Goal: Information Seeking & Learning: Understand process/instructions

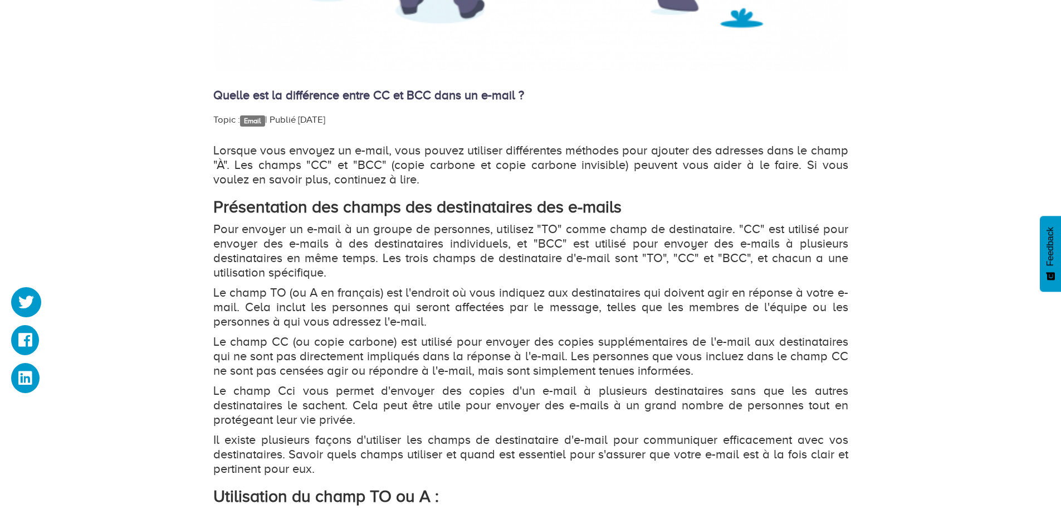
scroll to position [669, 0]
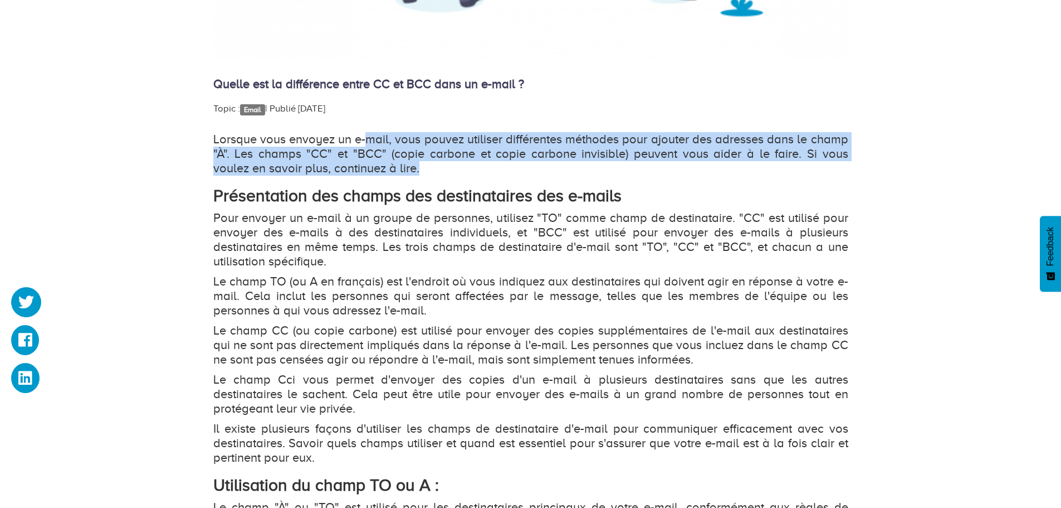
drag, startPoint x: 364, startPoint y: 147, endPoint x: 613, endPoint y: 174, distance: 250.5
click at [613, 174] on p "Lorsque vous envoyez un e-mail, vous pouvez utiliser différentes méthodes pour …" at bounding box center [530, 153] width 635 height 43
click at [364, 138] on p "Lorsque vous envoyez un e-mail, vous pouvez utiliser différentes méthodes pour …" at bounding box center [530, 153] width 635 height 43
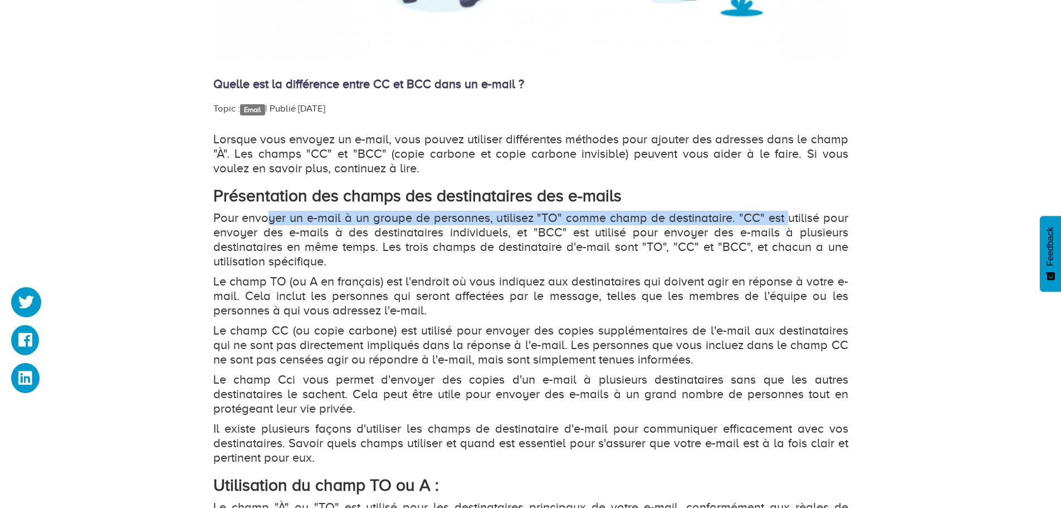
drag, startPoint x: 267, startPoint y: 221, endPoint x: 789, endPoint y: 209, distance: 522.1
drag, startPoint x: 360, startPoint y: 227, endPoint x: 434, endPoint y: 221, distance: 73.8
click at [434, 221] on p "Pour envoyer un e-mail à un groupe de personnes, utilisez "TO" comme champ de d…" at bounding box center [530, 240] width 635 height 58
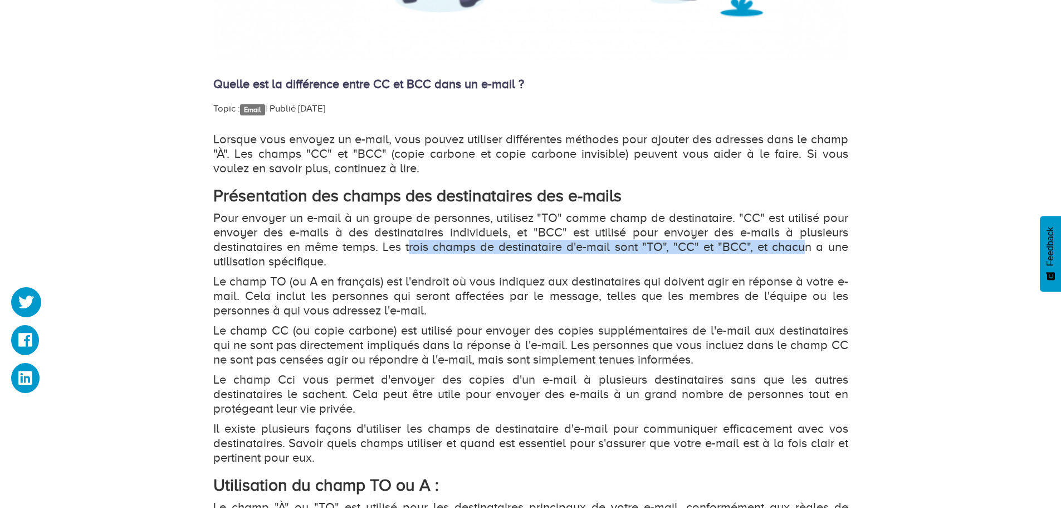
drag, startPoint x: 412, startPoint y: 246, endPoint x: 803, endPoint y: 251, distance: 391.7
click at [803, 251] on p "Pour envoyer un e-mail à un groupe de personnes, utilisez "TO" comme champ de d…" at bounding box center [530, 240] width 635 height 58
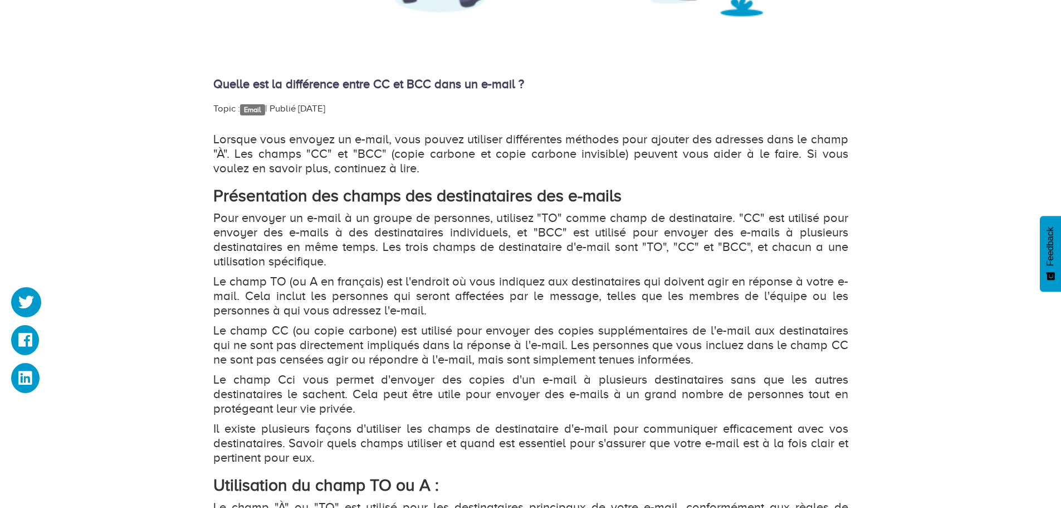
click at [677, 286] on p "Le champ TO (ou A en français) est l'endroit où vous indiquez aux destinataires…" at bounding box center [530, 295] width 635 height 43
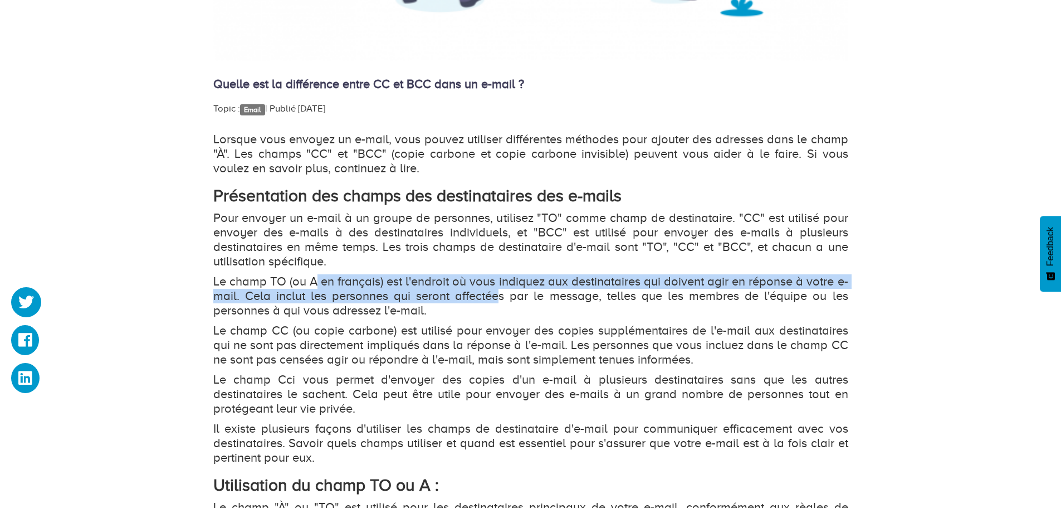
drag, startPoint x: 329, startPoint y: 282, endPoint x: 497, endPoint y: 291, distance: 169.0
click at [497, 291] on p "Le champ TO (ou A en français) est l'endroit où vous indiquez aux destinataires…" at bounding box center [530, 295] width 635 height 43
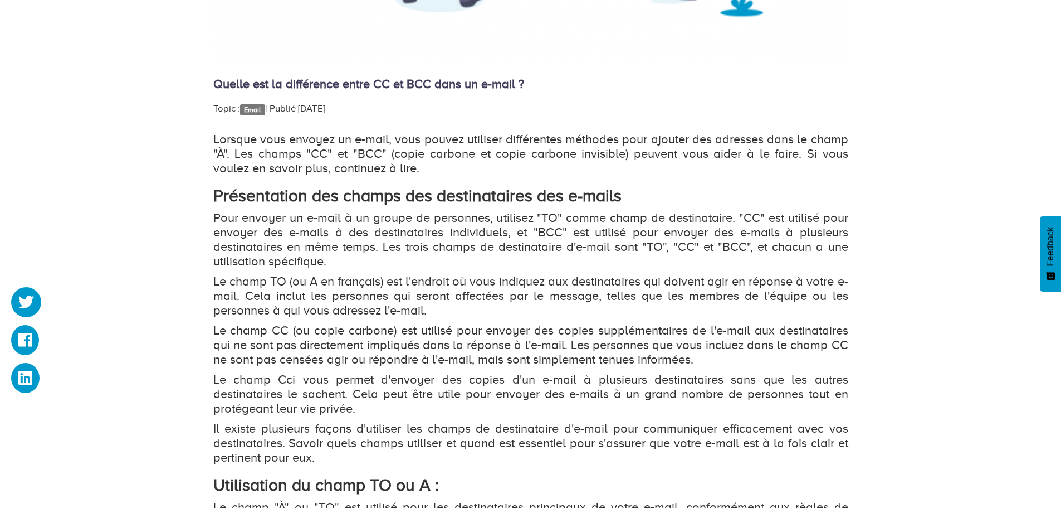
click at [377, 310] on p "Le champ TO (ou A en français) est l'endroit où vous indiquez aux destinataires…" at bounding box center [530, 295] width 635 height 43
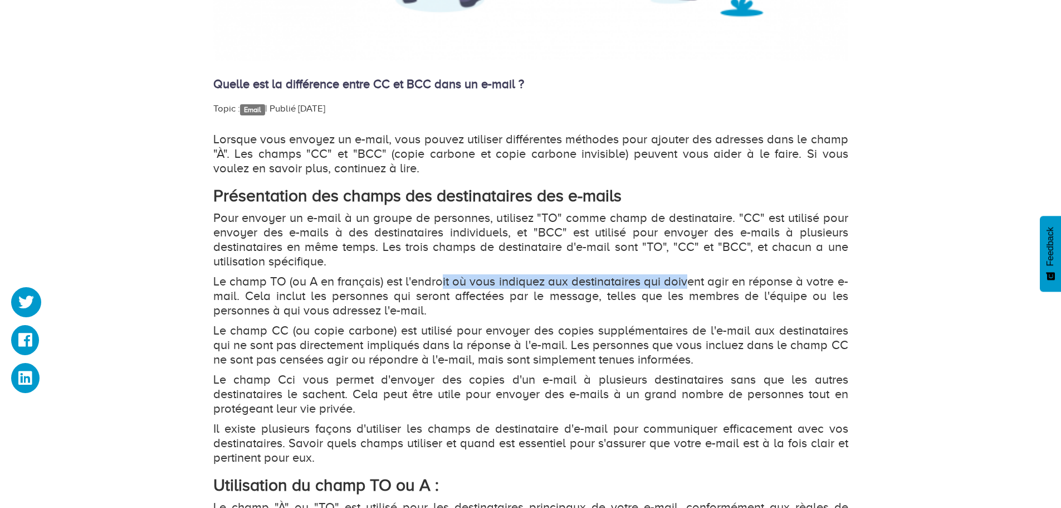
drag, startPoint x: 444, startPoint y: 279, endPoint x: 687, endPoint y: 275, distance: 243.5
click at [687, 275] on p "Le champ TO (ou A en français) est l'endroit où vous indiquez aux destinataires…" at bounding box center [530, 295] width 635 height 43
